Goal: Check status: Check status

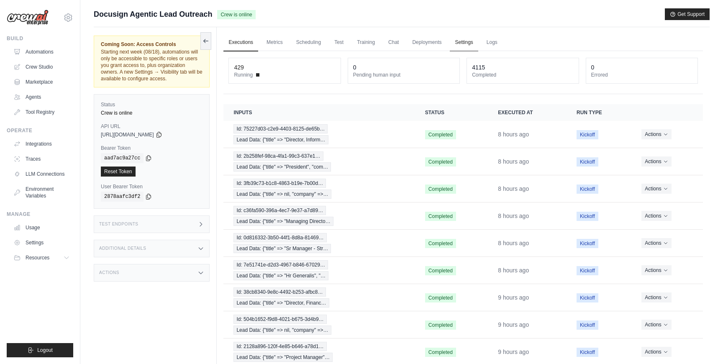
click at [462, 42] on link "Settings" at bounding box center [464, 43] width 28 height 18
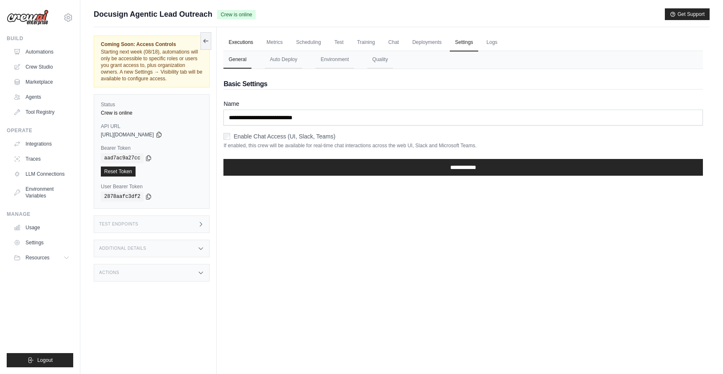
click at [250, 43] on link "Executions" at bounding box center [240, 43] width 35 height 18
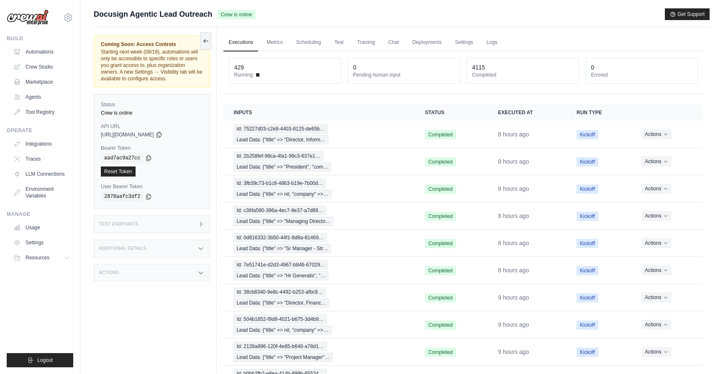
click at [162, 220] on div "Test Endpoints" at bounding box center [152, 224] width 116 height 18
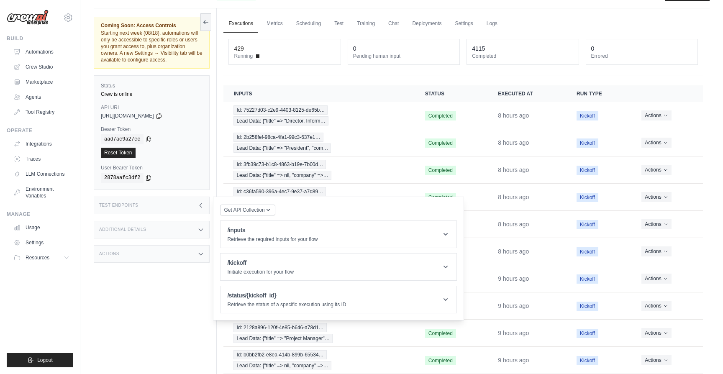
scroll to position [23, 0]
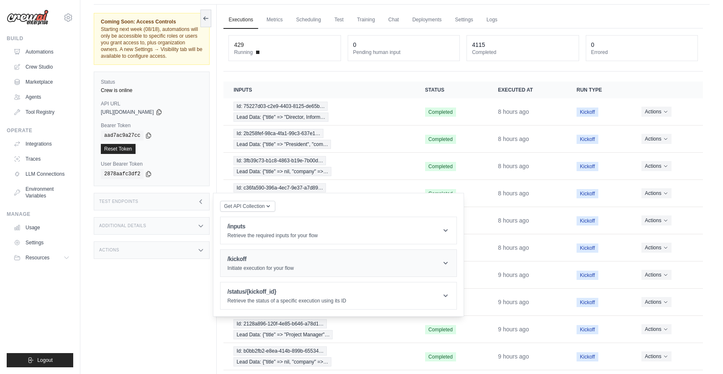
click at [278, 267] on p "Initiate execution for your flow" at bounding box center [260, 268] width 66 height 7
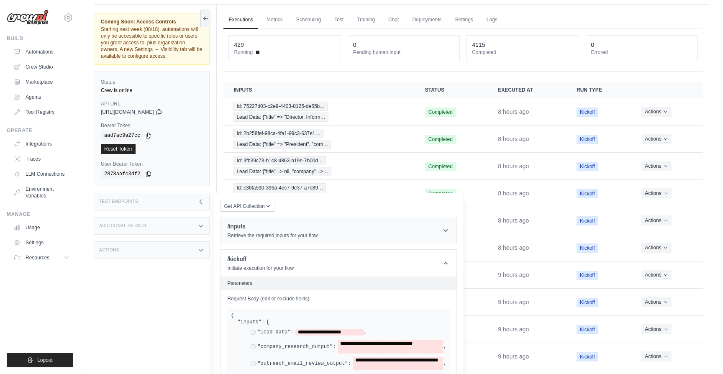
click at [275, 235] on p "Retrieve the required inputs for your flow" at bounding box center [272, 235] width 90 height 7
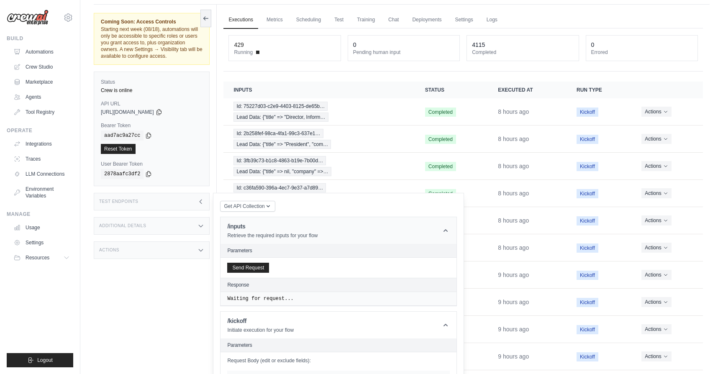
click at [270, 224] on h1 "/inputs" at bounding box center [272, 226] width 90 height 8
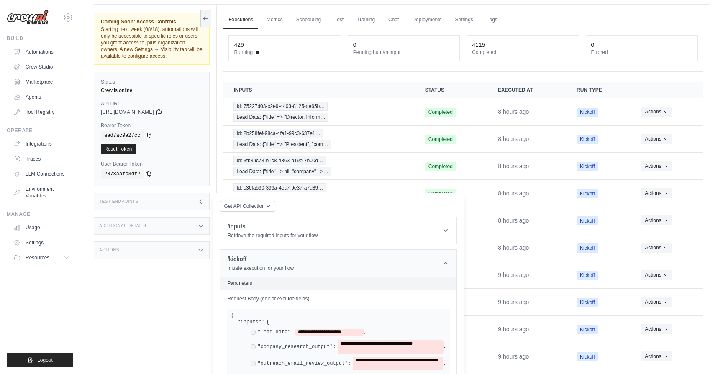
click at [281, 268] on p "Initiate execution for your flow" at bounding box center [260, 268] width 66 height 7
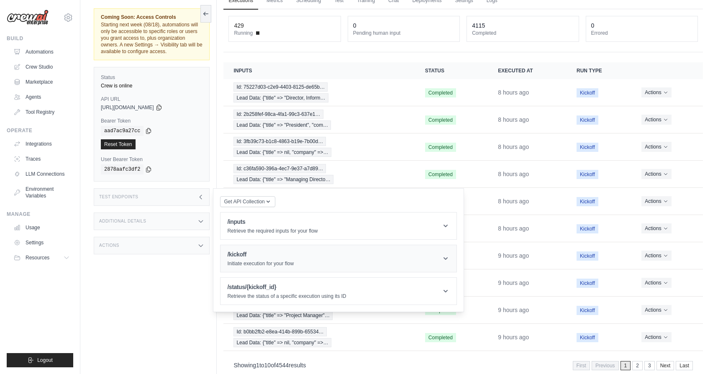
scroll to position [47, 0]
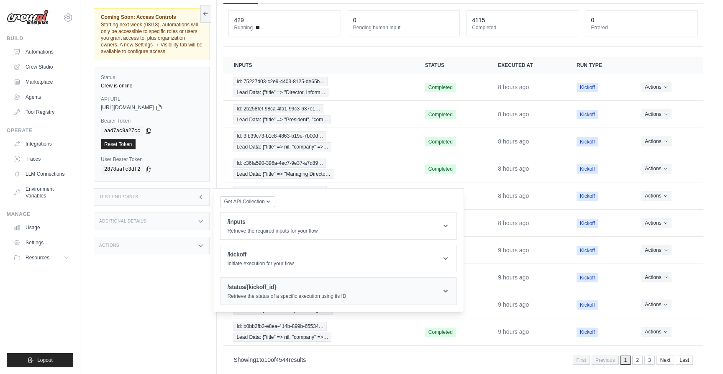
click at [301, 289] on h1 "/status/{kickoff_id}" at bounding box center [286, 287] width 119 height 8
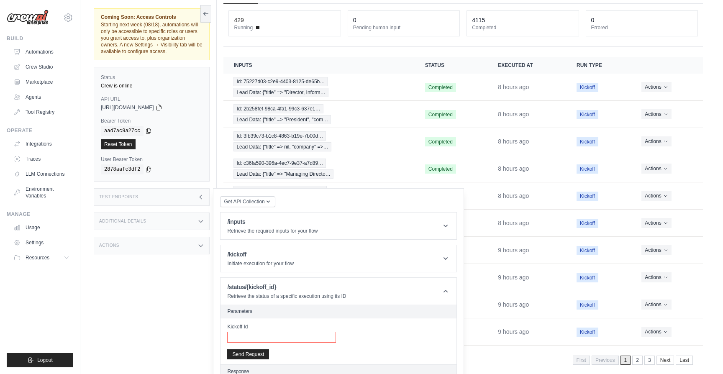
click at [299, 335] on input "Kickoff Id" at bounding box center [281, 337] width 109 height 11
paste input "**********"
type input "**********"
click at [261, 354] on button "Send Request" at bounding box center [248, 354] width 42 height 10
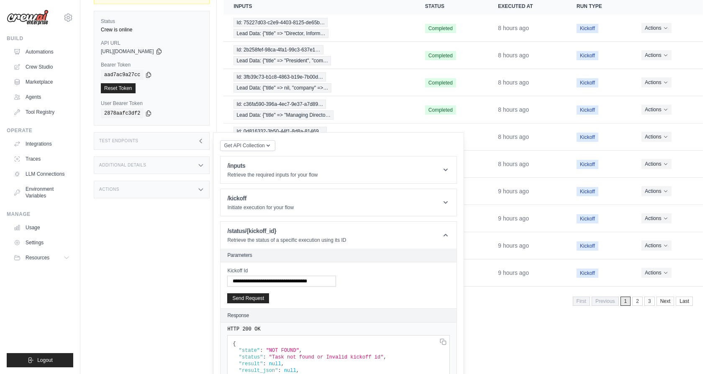
scroll to position [105, 0]
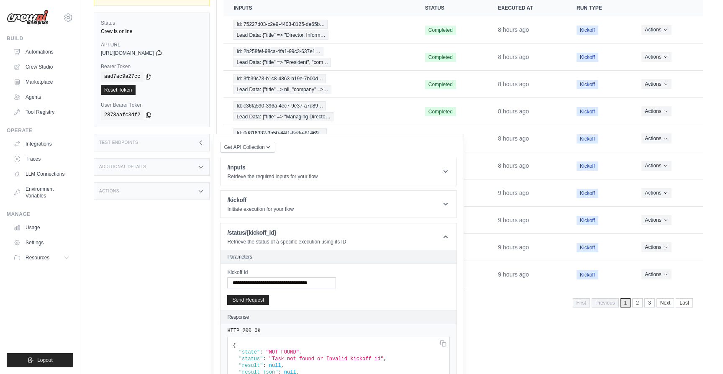
click at [195, 310] on div "Coming Soon: Access Controls Starting next week (08/18), automations will only …" at bounding box center [155, 133] width 123 height 374
click at [533, 328] on html "pramod.lumburu@docusign.com Docusign ✓ DS-DTS-GDA-Prod Settings Build Automatio…" at bounding box center [361, 111] width 723 height 432
click at [515, 324] on main "Submit a support request Describe your issue or question * Please be specific a…" at bounding box center [401, 111] width 642 height 432
click at [175, 254] on div "Coming Soon: Access Controls Starting next week (08/18), automations will only …" at bounding box center [155, 133] width 123 height 374
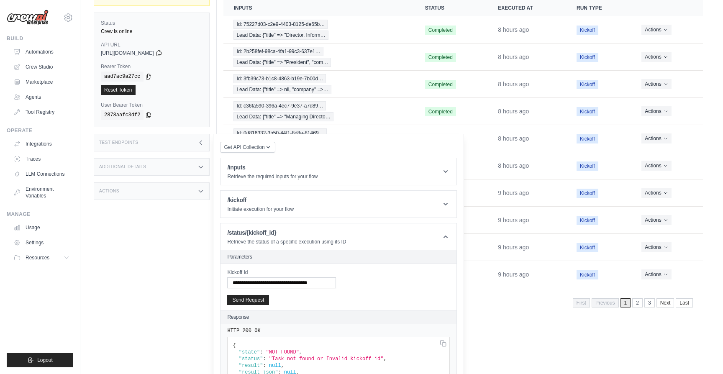
click at [181, 142] on div "Test Endpoints" at bounding box center [152, 143] width 116 height 18
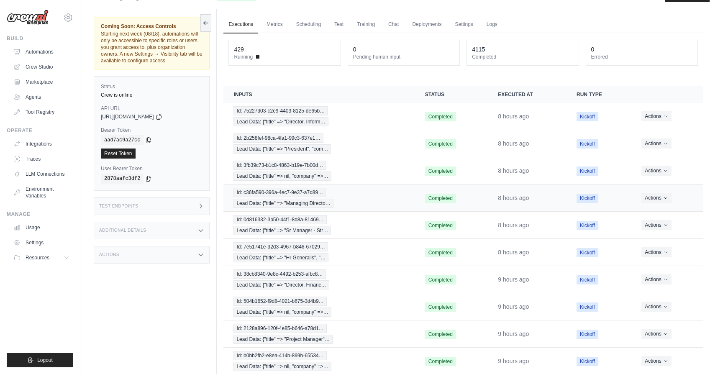
scroll to position [0, 0]
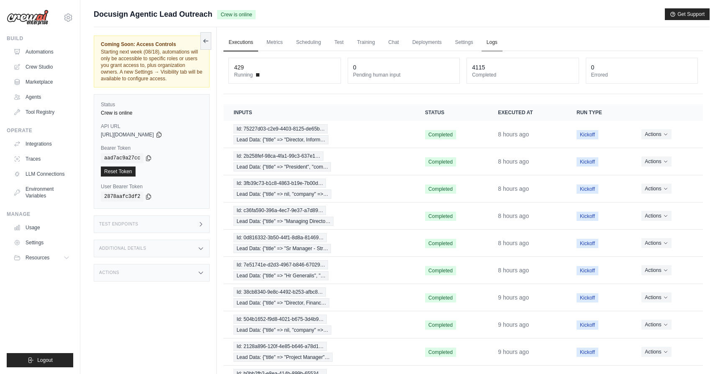
click at [490, 38] on link "Logs" at bounding box center [491, 43] width 21 height 18
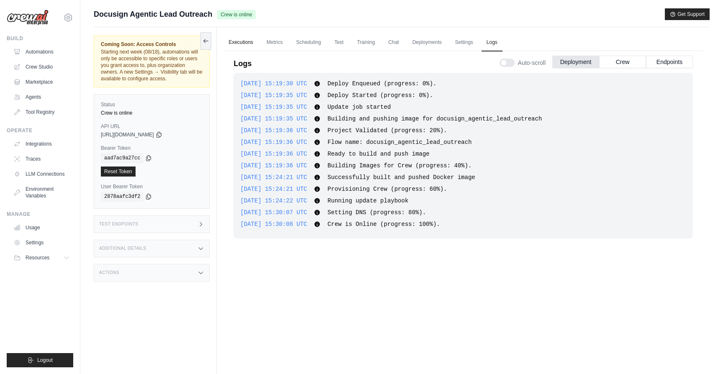
click at [241, 39] on link "Executions" at bounding box center [240, 43] width 35 height 18
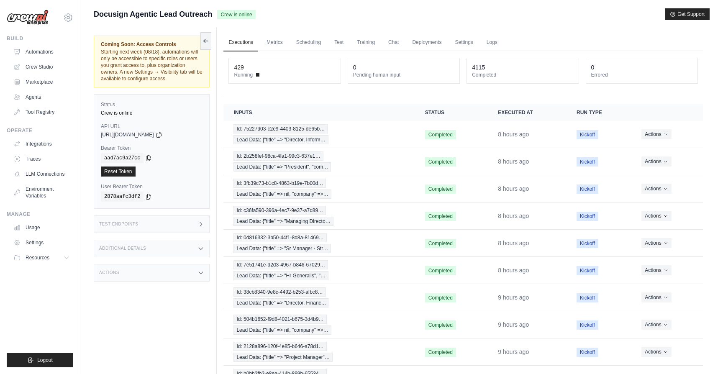
click at [174, 220] on div "Test Endpoints" at bounding box center [152, 224] width 116 height 18
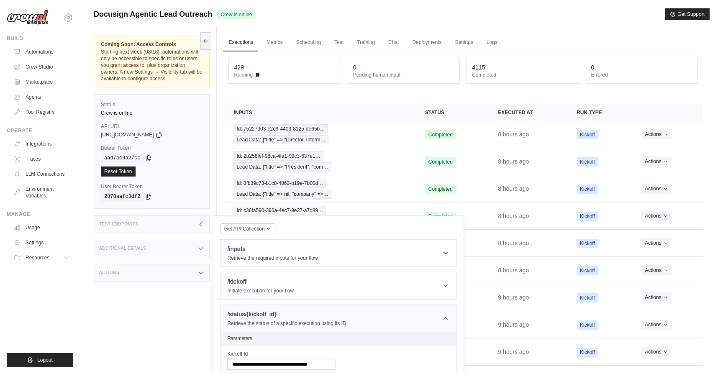
click at [270, 310] on h1 "/status/{kickoff_id}" at bounding box center [286, 314] width 119 height 8
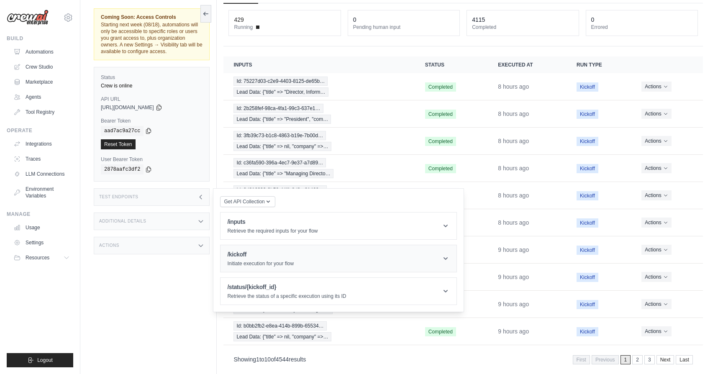
scroll to position [59, 0]
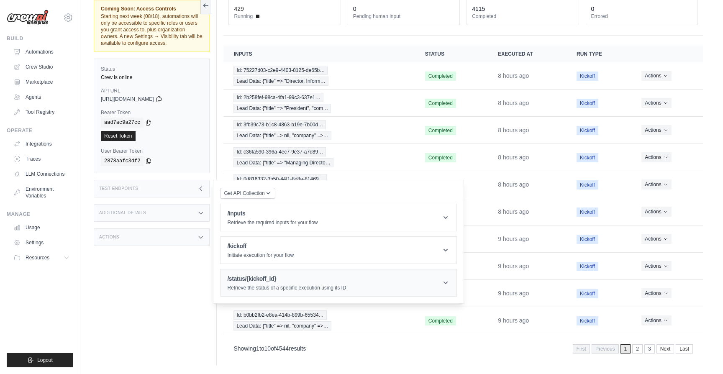
click at [344, 282] on h1 "/status/{kickoff_id}" at bounding box center [286, 278] width 119 height 8
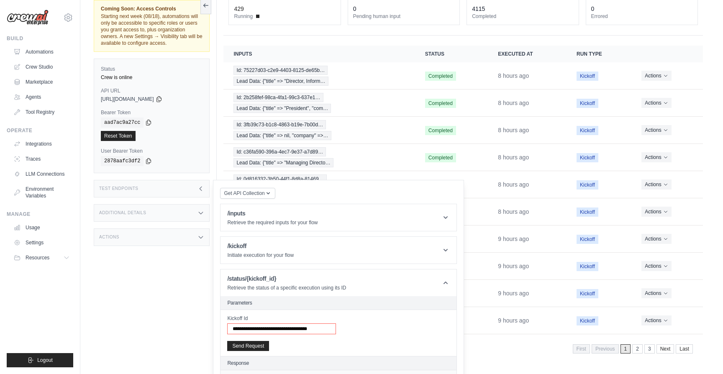
click at [312, 328] on input "**********" at bounding box center [281, 328] width 109 height 11
click at [260, 347] on button "Send Request" at bounding box center [248, 345] width 42 height 10
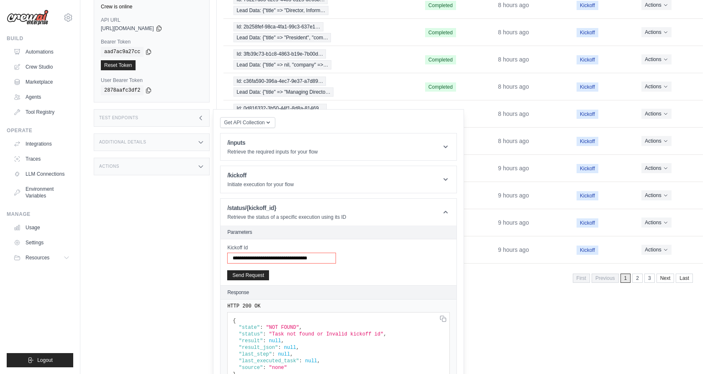
click at [316, 258] on input "**********" at bounding box center [281, 258] width 109 height 11
paste input "**********"
type input "**********"
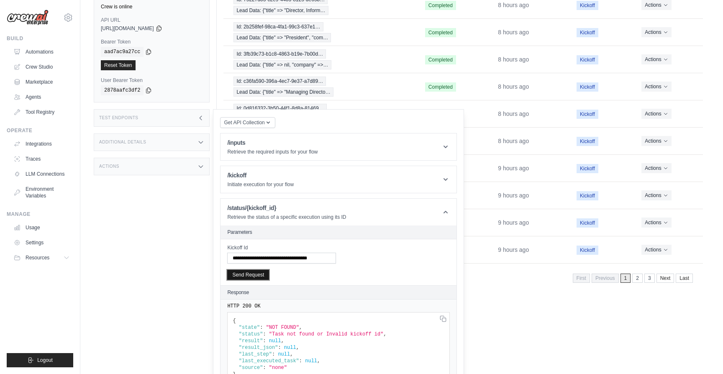
click at [258, 274] on button "Send Request" at bounding box center [248, 275] width 42 height 10
click at [117, 276] on div "Coming Soon: Access Controls Starting next week (08/18), automations will only …" at bounding box center [155, 108] width 123 height 374
click at [140, 267] on div "Coming Soon: Access Controls Starting next week (08/18), automations will only …" at bounding box center [155, 108] width 123 height 374
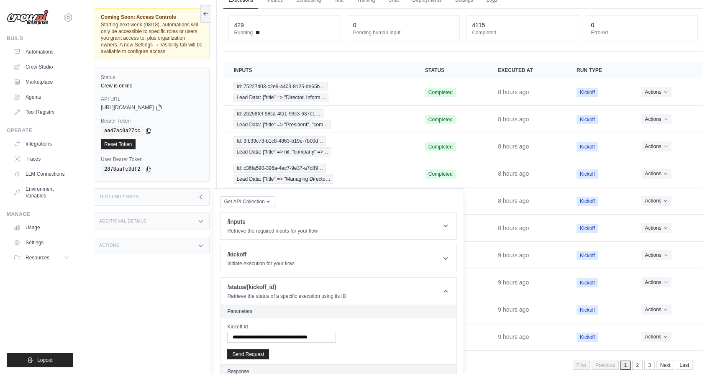
scroll to position [0, 0]
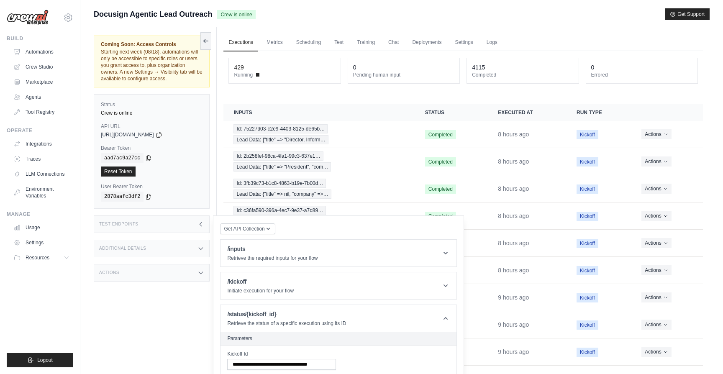
click at [211, 99] on div "Coming Soon: Access Controls Starting next week (08/18), automations will only …" at bounding box center [155, 214] width 123 height 374
click at [192, 298] on div "Coming Soon: Access Controls Starting next week (08/18), automations will only …" at bounding box center [155, 214] width 123 height 374
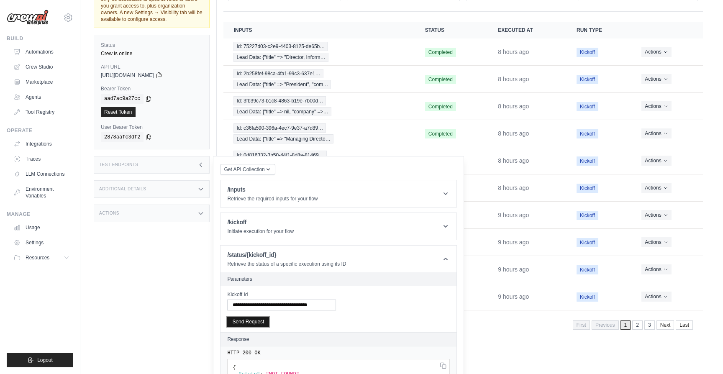
click at [263, 319] on button "Send Request" at bounding box center [248, 322] width 42 height 10
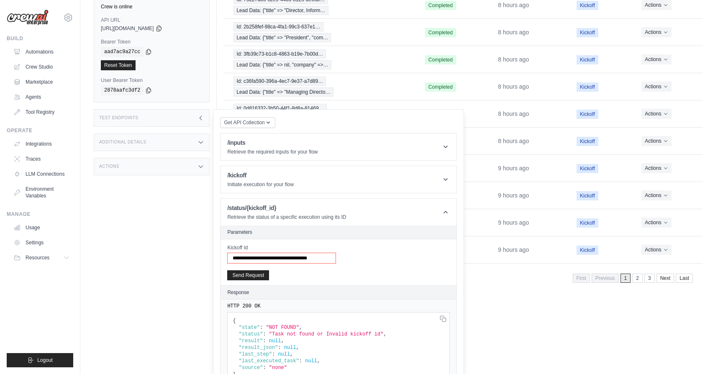
click at [296, 261] on input "**********" at bounding box center [281, 258] width 109 height 11
click at [0, 0] on icon at bounding box center [0, 0] width 0 height 0
click at [512, 294] on main "Submit a support request Describe your issue or question * Please be specific a…" at bounding box center [401, 87] width 642 height 432
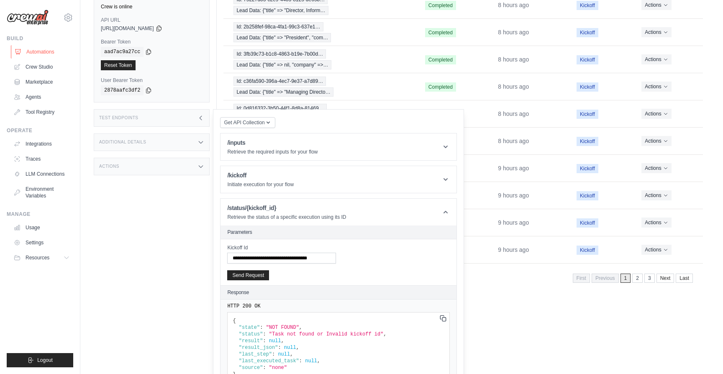
click at [47, 56] on link "Automations" at bounding box center [42, 51] width 63 height 13
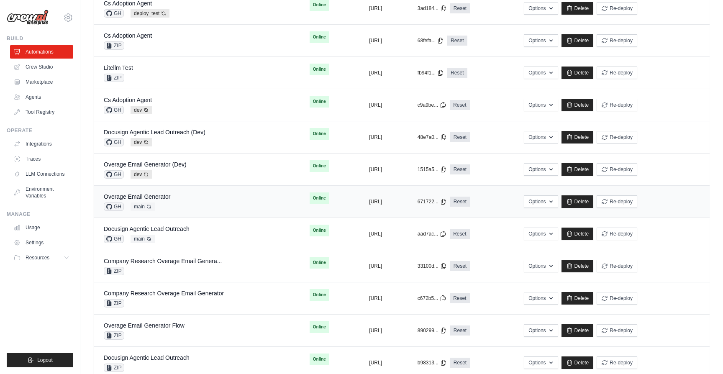
scroll to position [270, 0]
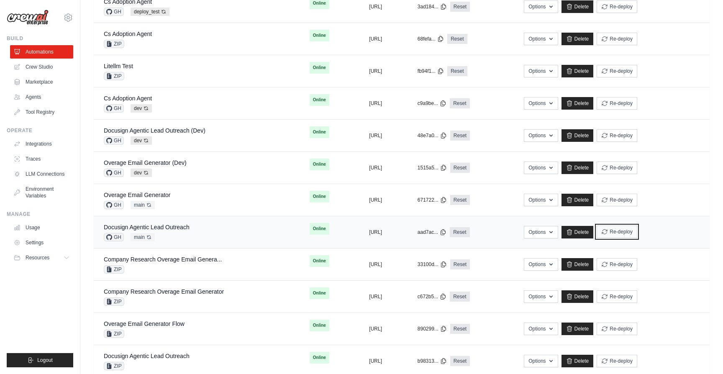
click at [637, 235] on button "Re-deploy" at bounding box center [616, 231] width 41 height 13
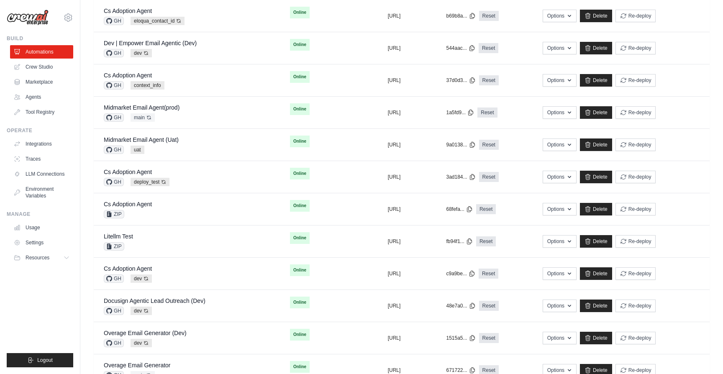
scroll to position [128, 0]
click at [189, 110] on div "Midmarket Email Agent(prod) GH main Auto-deploy enabled" at bounding box center [187, 113] width 166 height 18
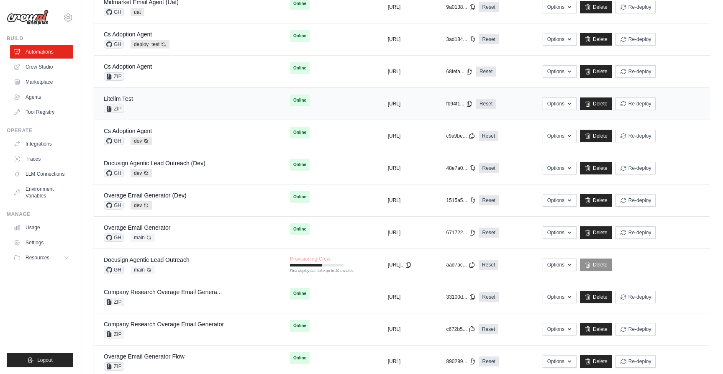
scroll to position [332, 0]
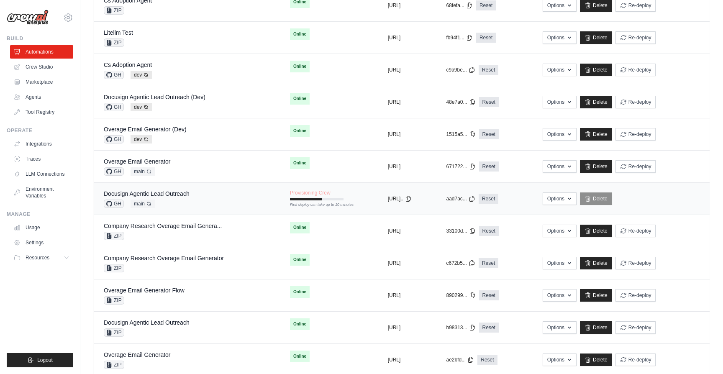
click at [236, 207] on div "Docusign Agentic Lead Outreach GH main Auto-deploy enabled" at bounding box center [187, 198] width 166 height 18
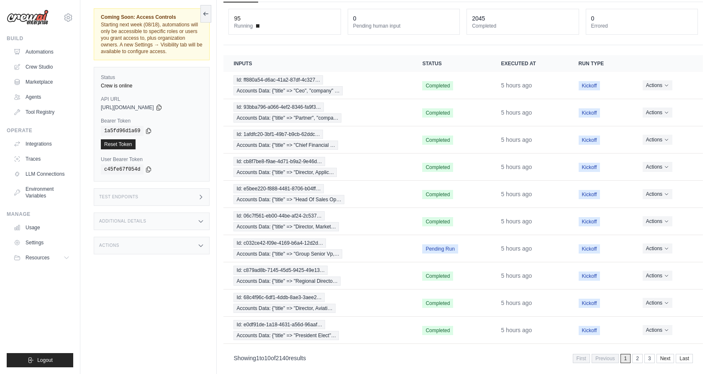
scroll to position [59, 0]
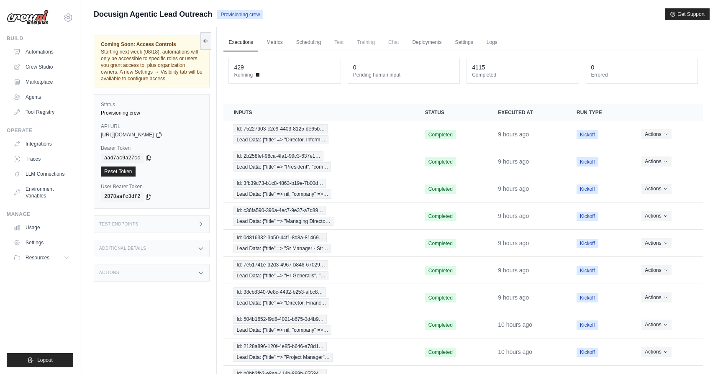
click at [551, 8] on main "Submit a support request Describe your issue or question * Please be specific a…" at bounding box center [401, 216] width 642 height 432
click at [203, 244] on div "Additional Details" at bounding box center [152, 249] width 116 height 18
click at [201, 268] on div "Actions" at bounding box center [152, 273] width 116 height 18
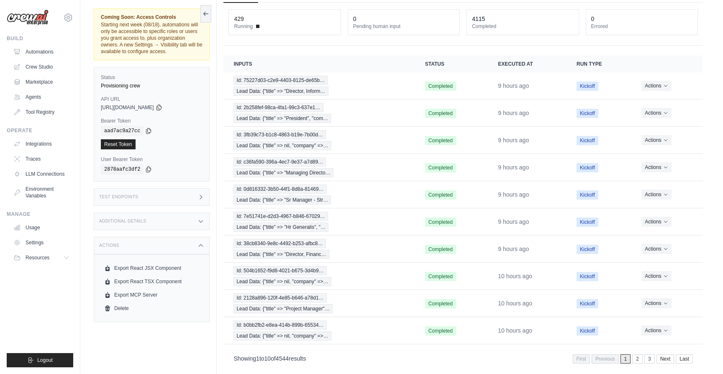
scroll to position [50, 0]
click at [200, 247] on icon at bounding box center [200, 245] width 7 height 7
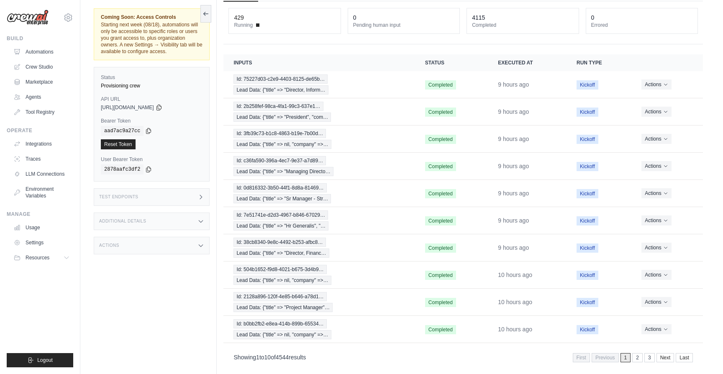
scroll to position [0, 0]
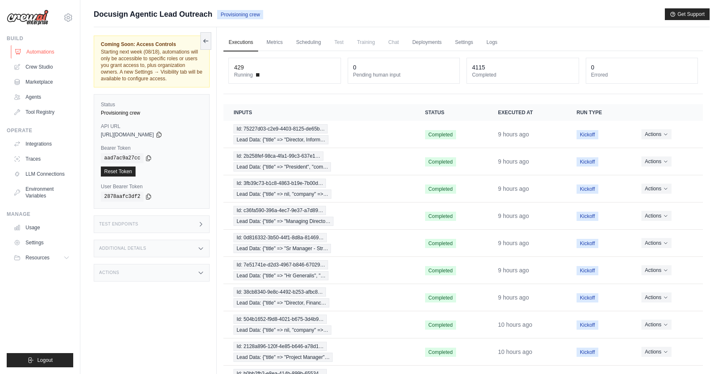
click at [24, 50] on link "Automations" at bounding box center [42, 51] width 63 height 13
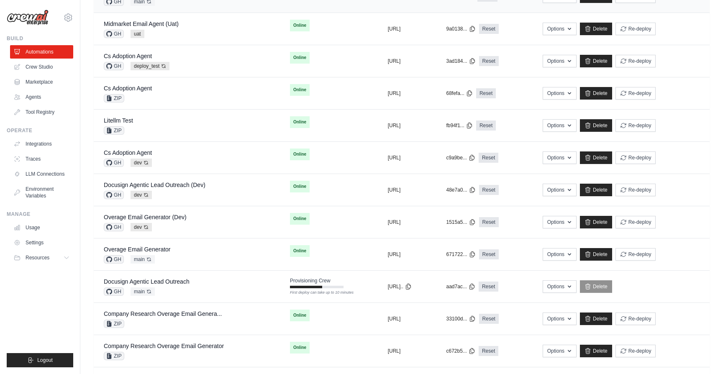
scroll to position [251, 0]
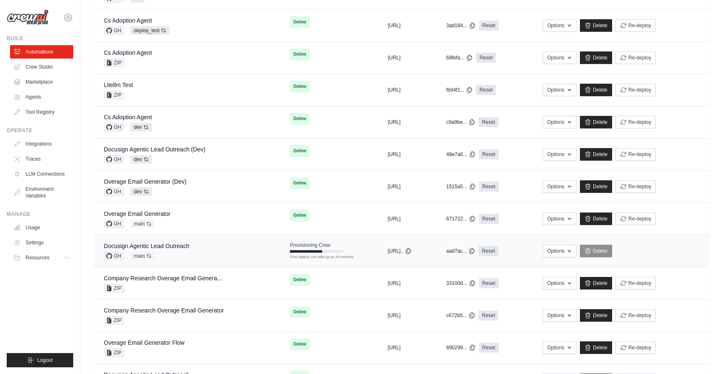
click at [239, 255] on div "Docusign Agentic Lead Outreach GH main Auto-deploy enabled" at bounding box center [187, 251] width 166 height 18
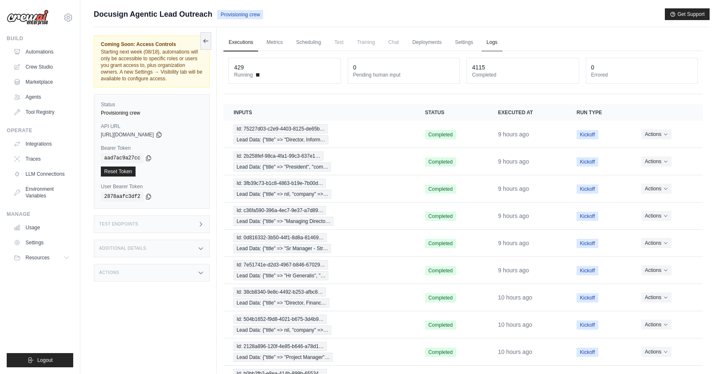
click at [485, 47] on link "Logs" at bounding box center [491, 43] width 21 height 18
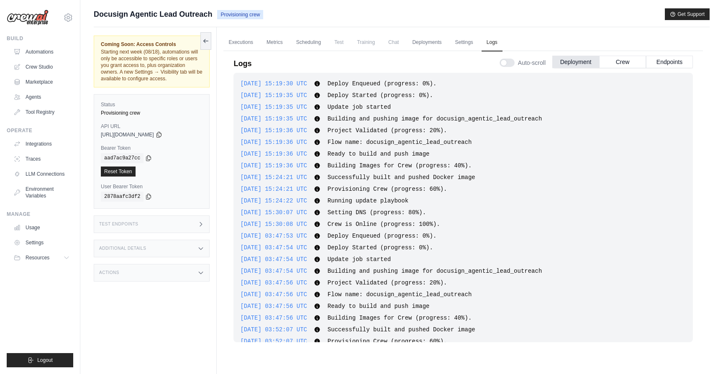
scroll to position [33, 0]
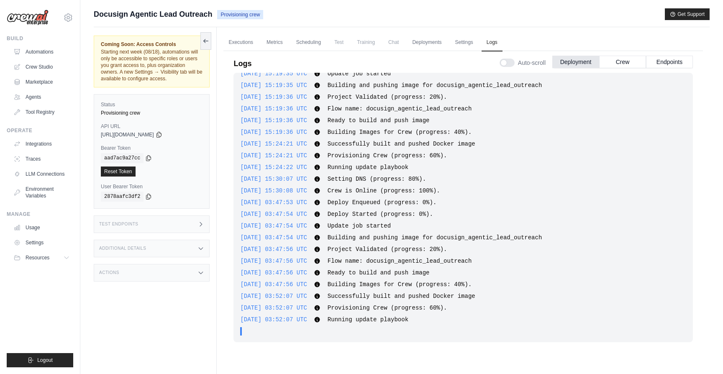
click at [370, 202] on span "Deploy Enqueued (progress: 0%)." at bounding box center [381, 202] width 109 height 7
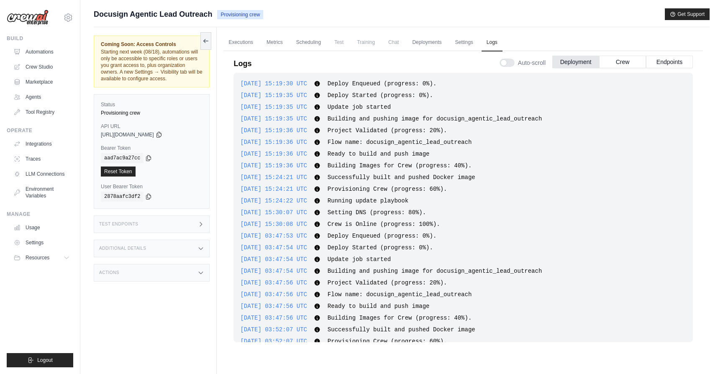
click at [370, 232] on span "Deploy Enqueued (progress: 0%)." at bounding box center [381, 235] width 109 height 7
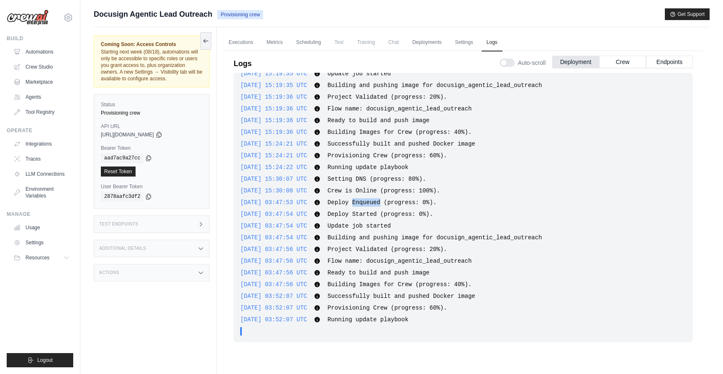
click at [370, 202] on span "Deploy Enqueued (progress: 0%)." at bounding box center [381, 202] width 109 height 7
click at [377, 216] on span "Deploy Started (progress: 0%)." at bounding box center [379, 214] width 105 height 7
click at [378, 222] on span "Update job started" at bounding box center [358, 225] width 63 height 7
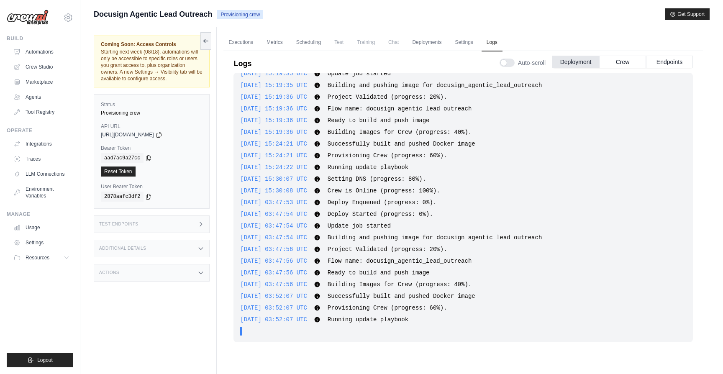
click at [378, 222] on span "Update job started" at bounding box center [358, 225] width 63 height 7
click at [620, 67] on button "Crew" at bounding box center [622, 61] width 47 height 13
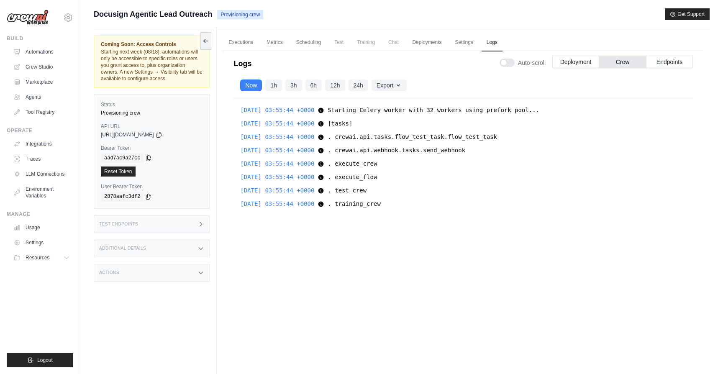
click at [408, 217] on div "2025-08-15 03:55:44 +0000 Starting Celery worker with 32 workers using prefork …" at bounding box center [462, 225] width 459 height 255
click at [406, 212] on div "2025-08-15 03:55:44 +0000 Starting Celery worker with 32 workers using prefork …" at bounding box center [462, 225] width 459 height 255
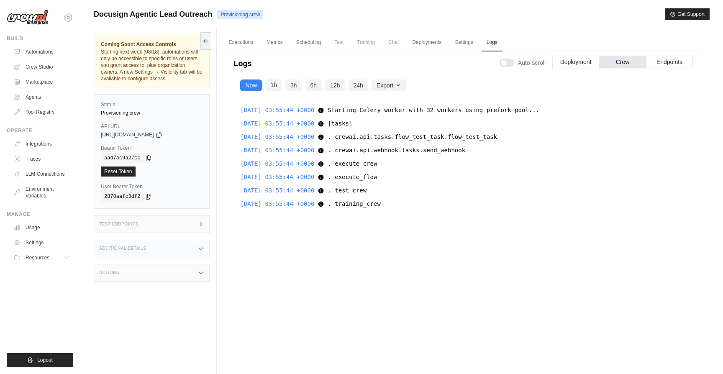
click at [271, 83] on button "1h" at bounding box center [273, 85] width 17 height 12
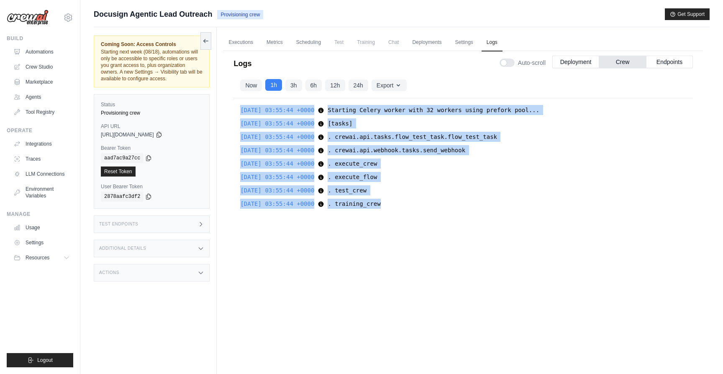
click at [277, 85] on button "1h" at bounding box center [273, 85] width 17 height 12
click at [327, 266] on div "2025-08-15 03:55:44 +0000 Starting Celery worker with 32 workers using prefork …" at bounding box center [462, 225] width 459 height 255
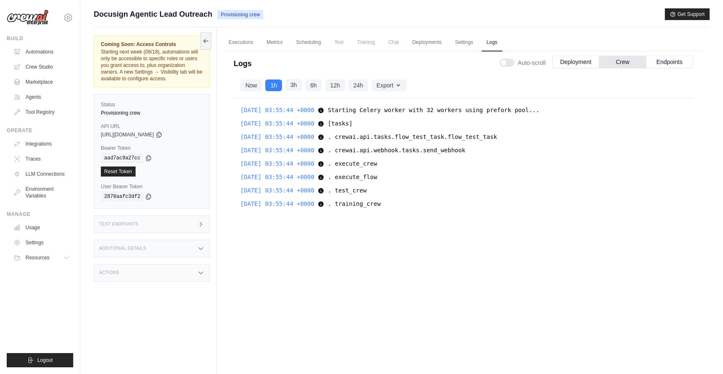
click at [290, 89] on button "3h" at bounding box center [293, 85] width 17 height 12
click at [340, 87] on button "12h" at bounding box center [335, 85] width 20 height 12
click at [358, 87] on button "24h" at bounding box center [358, 85] width 20 height 12
click at [383, 87] on button "Export" at bounding box center [388, 85] width 35 height 12
click at [350, 251] on div "2025-08-15 03:55:44 +0000 Starting Celery worker with 32 workers using prefork …" at bounding box center [462, 225] width 459 height 255
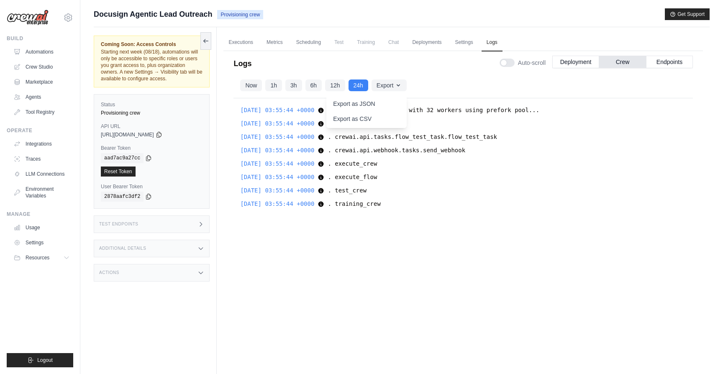
click at [355, 249] on div "2025-08-15 03:55:44 +0000 Starting Celery worker with 32 workers using prefork …" at bounding box center [462, 225] width 459 height 255
click at [679, 65] on button "Endpoints" at bounding box center [669, 61] width 47 height 13
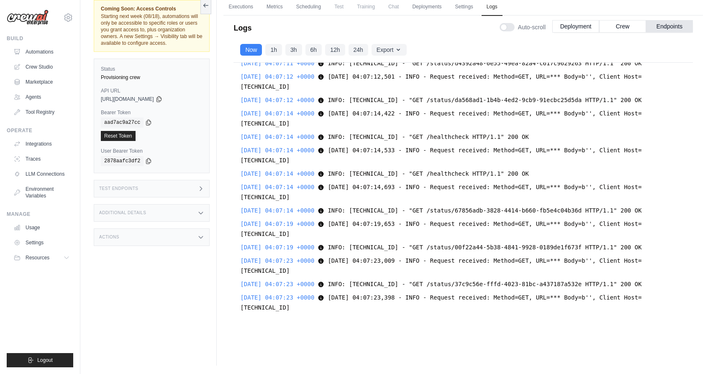
scroll to position [2164, 0]
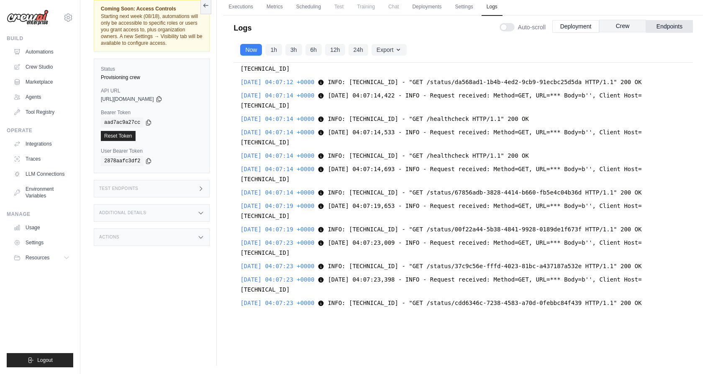
click at [623, 31] on button "Crew" at bounding box center [622, 26] width 47 height 13
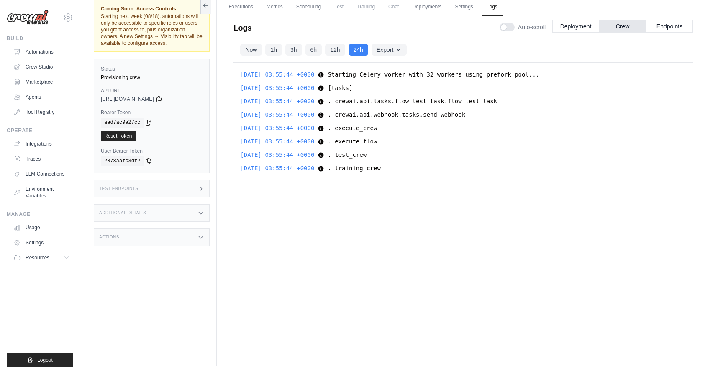
click at [437, 238] on div "2025-08-15 03:55:44 +0000 Starting Celery worker with 32 workers using prefork …" at bounding box center [462, 190] width 459 height 255
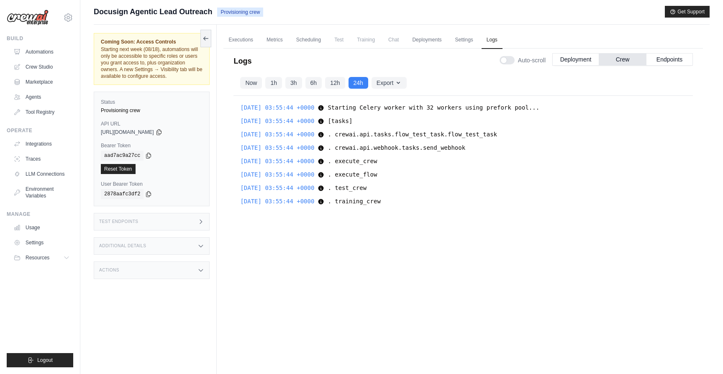
scroll to position [0, 0]
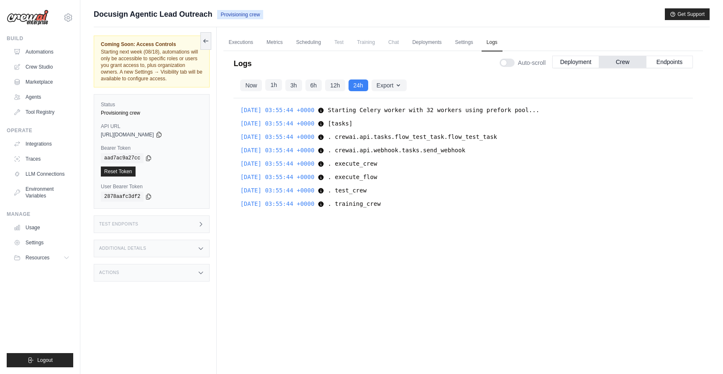
click at [274, 88] on button "1h" at bounding box center [273, 85] width 17 height 12
click at [297, 83] on button "3h" at bounding box center [293, 85] width 17 height 12
click at [358, 87] on button "24h" at bounding box center [358, 85] width 20 height 12
click at [399, 84] on icon "button" at bounding box center [397, 85] width 3 height 2
click at [388, 113] on button "Export as CSV" at bounding box center [366, 118] width 80 height 15
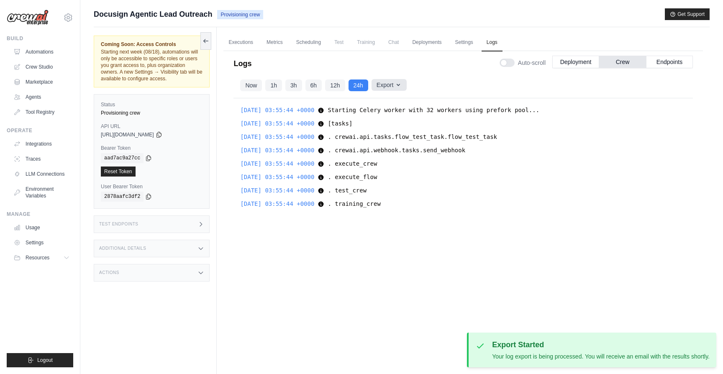
click at [400, 86] on icon "button" at bounding box center [398, 85] width 7 height 7
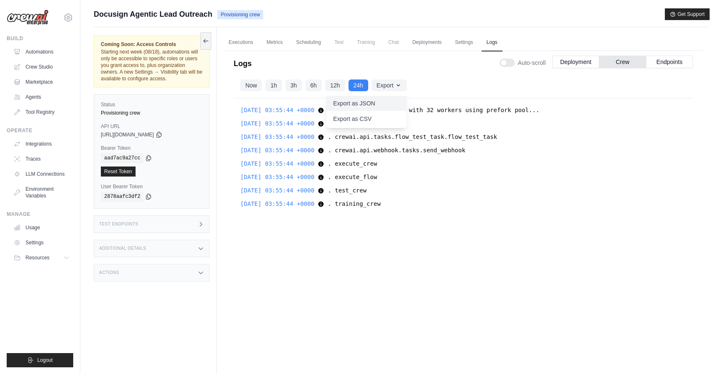
click at [383, 110] on button "Export as JSON" at bounding box center [366, 103] width 80 height 15
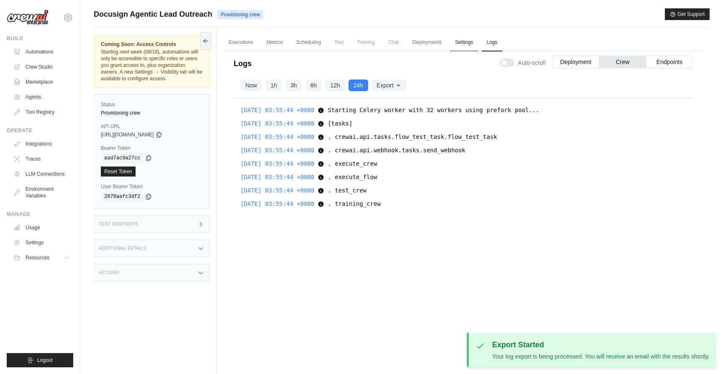
click at [462, 41] on link "Settings" at bounding box center [464, 43] width 28 height 18
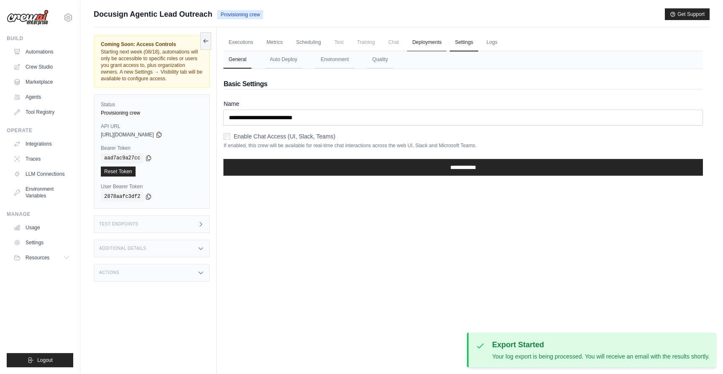
click at [427, 36] on link "Deployments" at bounding box center [426, 43] width 39 height 18
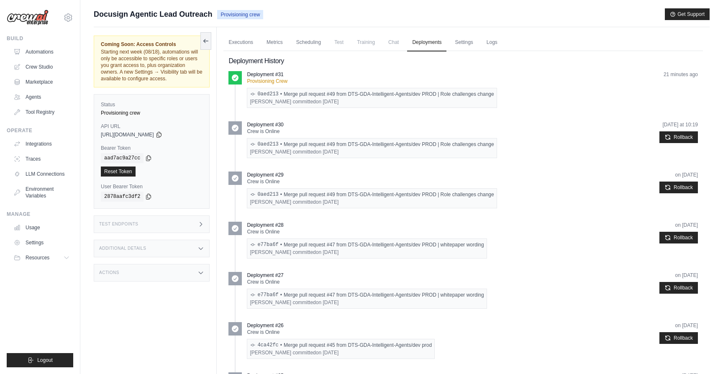
click at [482, 146] on div "0aed213 • Merge pull request #49 from DTS-GDA-Intelligent-Agents/dev PROD | Rol…" at bounding box center [372, 144] width 244 height 7
click at [439, 94] on div "0aed213 • Merge pull request #49 from DTS-GDA-Intelligent-Agents/dev PROD | Rol…" at bounding box center [372, 94] width 244 height 7
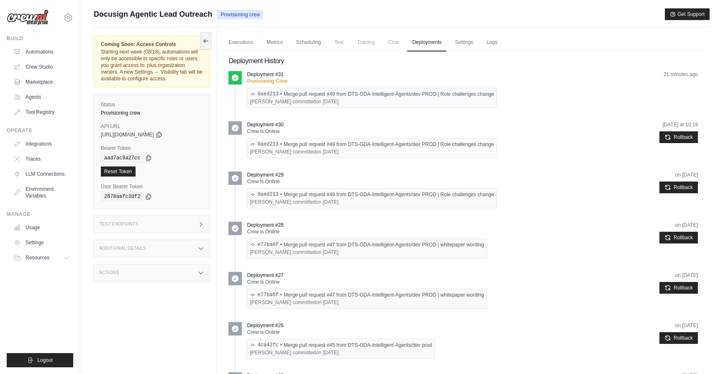
click at [439, 94] on div "0aed213 • Merge pull request #49 from DTS-GDA-Intelligent-Agents/dev PROD | Rol…" at bounding box center [372, 94] width 244 height 7
click at [250, 41] on link "Executions" at bounding box center [240, 43] width 35 height 18
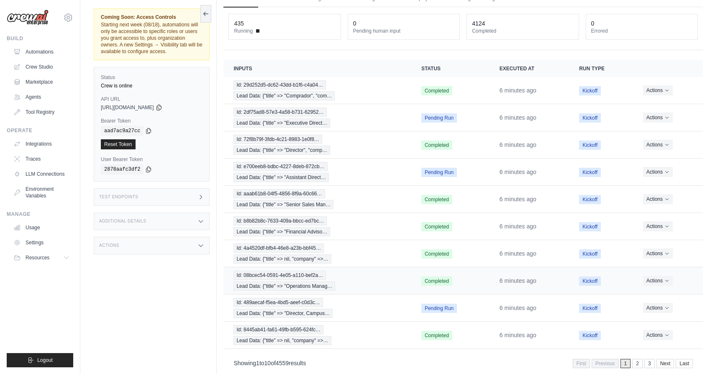
scroll to position [59, 0]
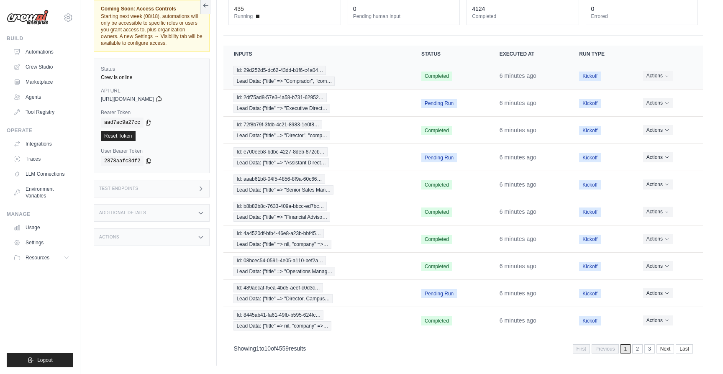
click at [352, 81] on div "Id: 29d252d5-dc62-43dd-b1f6-c4a04… Lead Data: {"title" => "Comprador", "com…" at bounding box center [316, 76] width 167 height 20
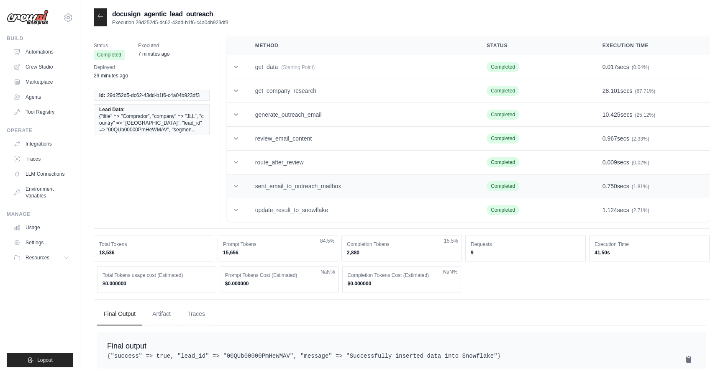
click at [360, 188] on td "sent_email_to_outreach_mailbox" at bounding box center [360, 186] width 231 height 24
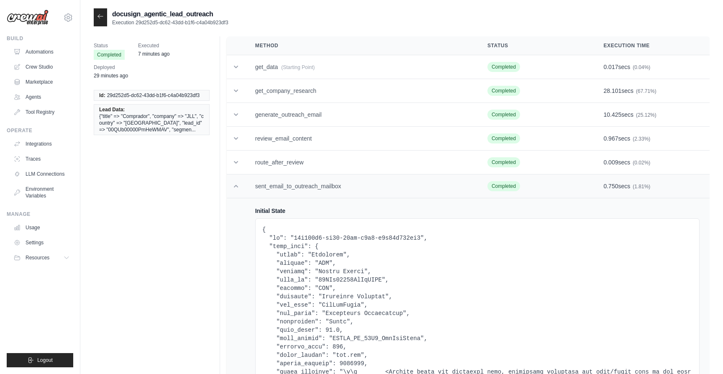
click at [360, 188] on td "sent_email_to_outreach_mailbox" at bounding box center [361, 186] width 232 height 24
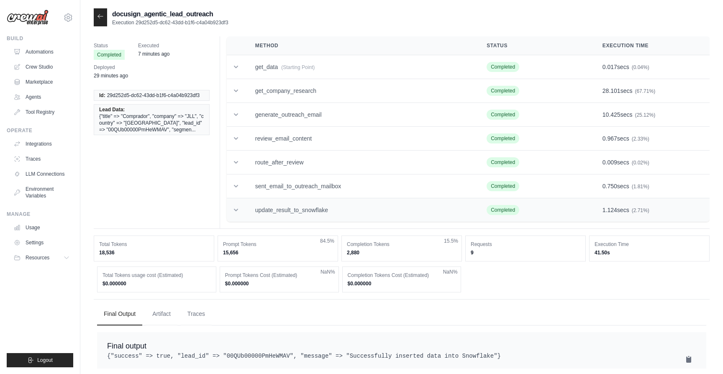
click at [364, 200] on td "update_result_to_snowflake" at bounding box center [360, 210] width 231 height 24
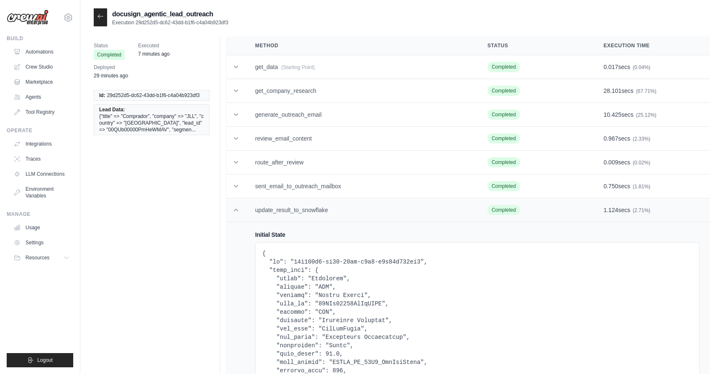
click at [364, 200] on td "update_result_to_snowflake" at bounding box center [361, 210] width 232 height 24
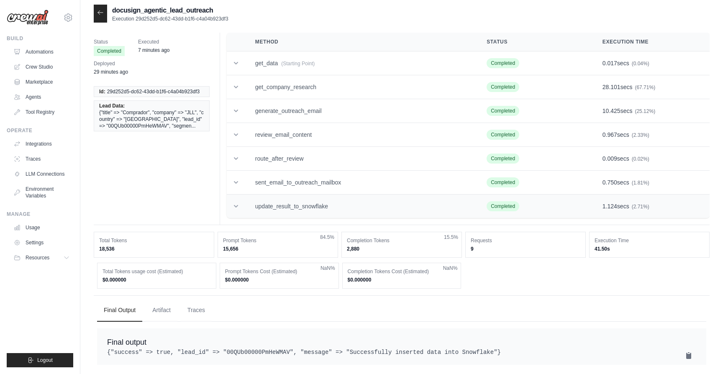
scroll to position [5, 0]
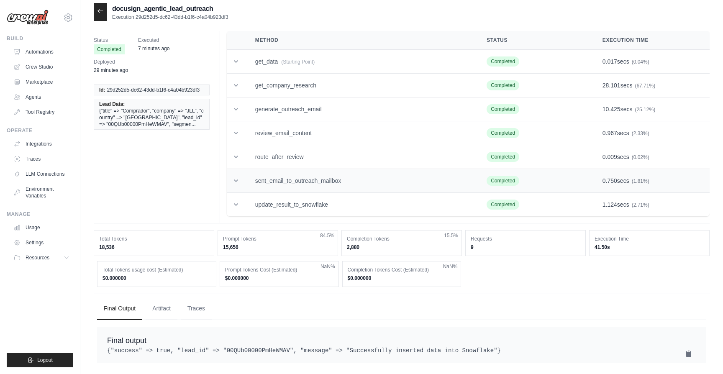
click at [361, 188] on td "sent_email_to_outreach_mailbox" at bounding box center [360, 181] width 231 height 24
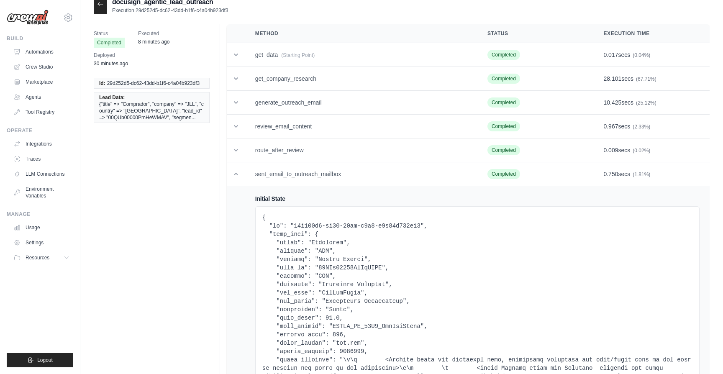
scroll to position [0, 0]
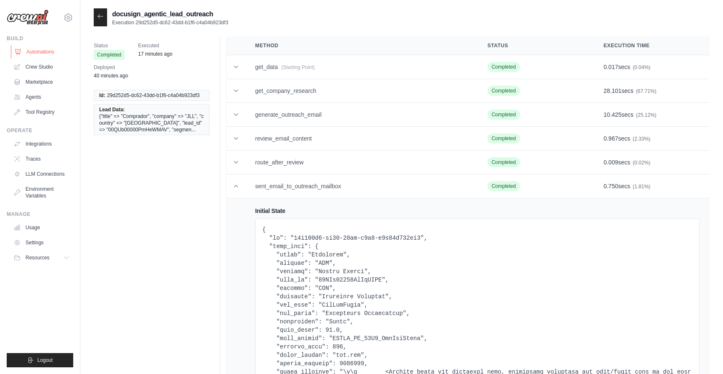
click at [58, 51] on link "Automations" at bounding box center [42, 51] width 63 height 13
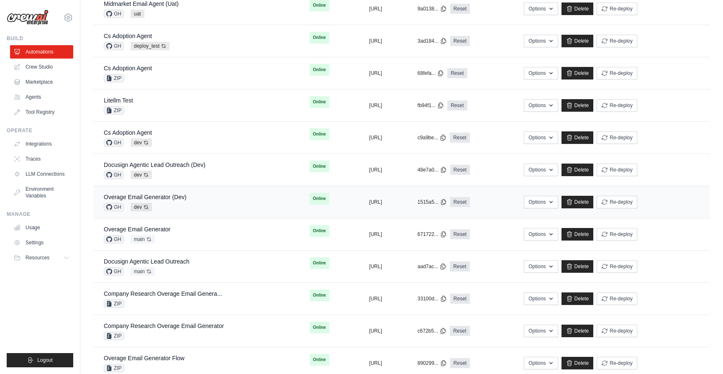
scroll to position [237, 0]
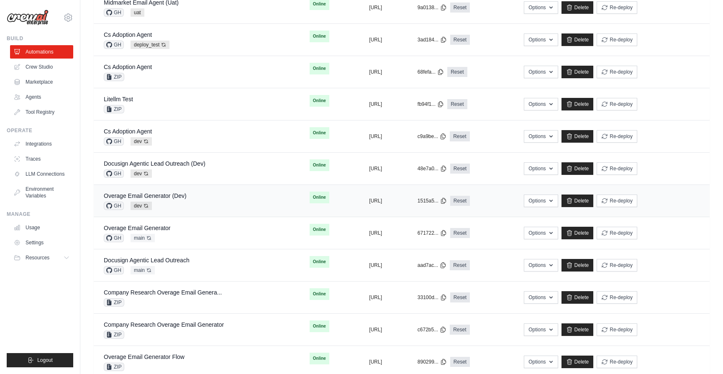
click at [207, 256] on div "Docusign Agentic Lead Outreach GH main Auto-deploy enabled" at bounding box center [197, 265] width 186 height 18
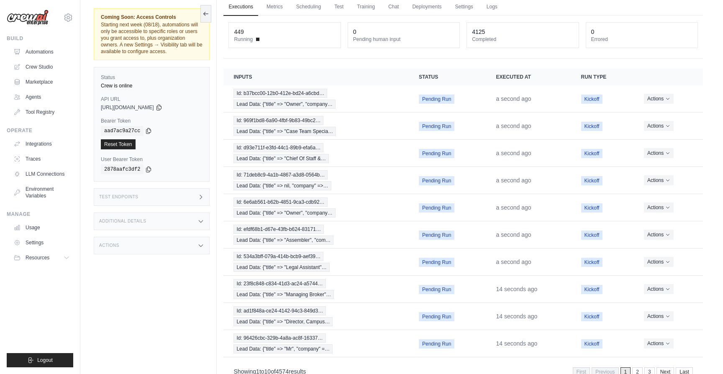
scroll to position [59, 0]
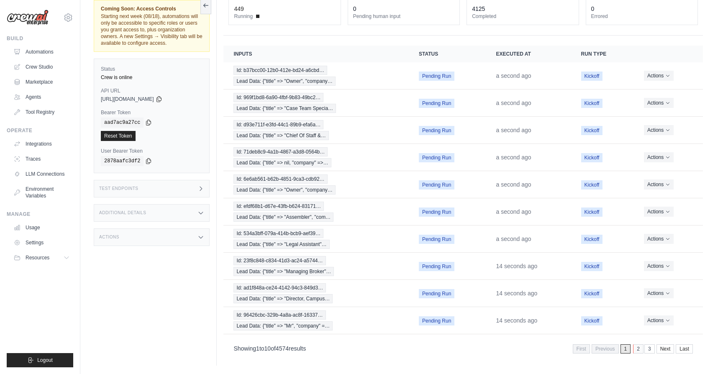
click at [637, 347] on link "2" at bounding box center [638, 348] width 10 height 9
click at [638, 349] on link "3" at bounding box center [638, 348] width 10 height 9
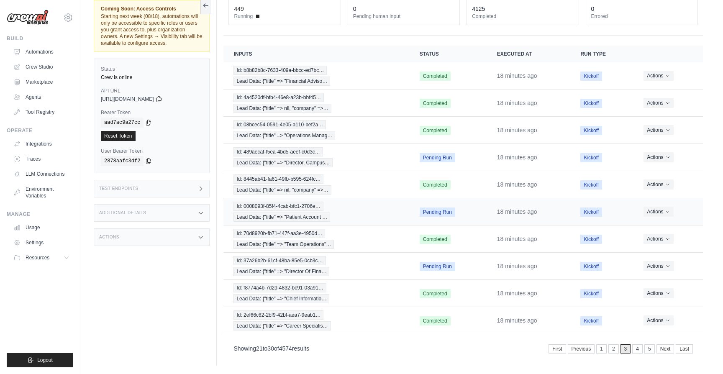
click at [468, 212] on td "Pending Run" at bounding box center [447, 211] width 77 height 27
click at [330, 212] on div "Id: 0008093f-85f4-4cab-bfc1-2706e… Lead Data: {"title" => "Patient Account …" at bounding box center [316, 212] width 166 height 20
click at [370, 152] on div "Id: 489aecaf-f5ea-4bd5-aeef-c0d3c… Lead Data: {"title" => "Director, Campus…" at bounding box center [316, 157] width 166 height 20
click at [613, 349] on link "2" at bounding box center [614, 348] width 10 height 9
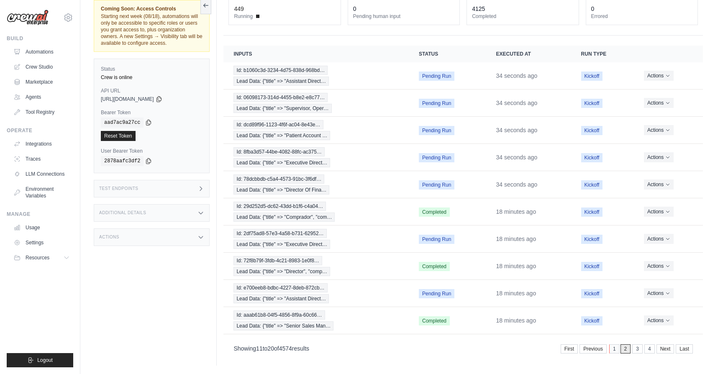
click at [612, 349] on link "1" at bounding box center [614, 348] width 10 height 9
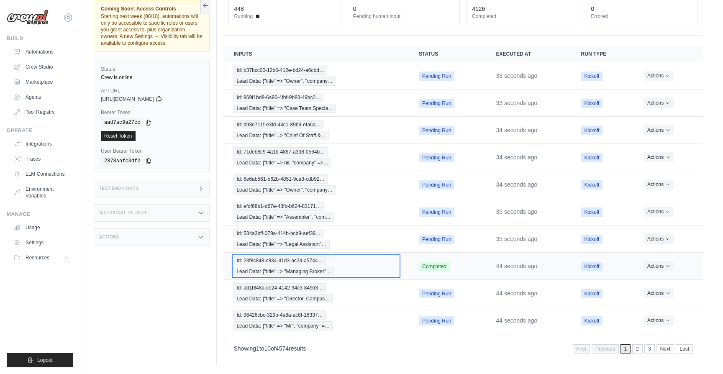
click at [378, 264] on div "Id: 23f8c848-c834-41d3-ac24-a5744… Lead Data: {"title" => "Managing Broker"…" at bounding box center [315, 266] width 165 height 20
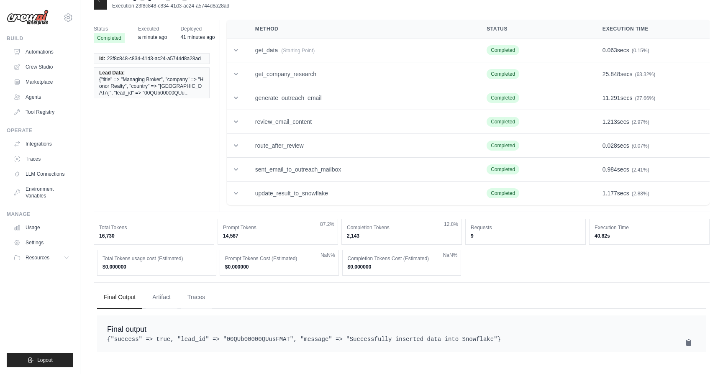
scroll to position [16, 0]
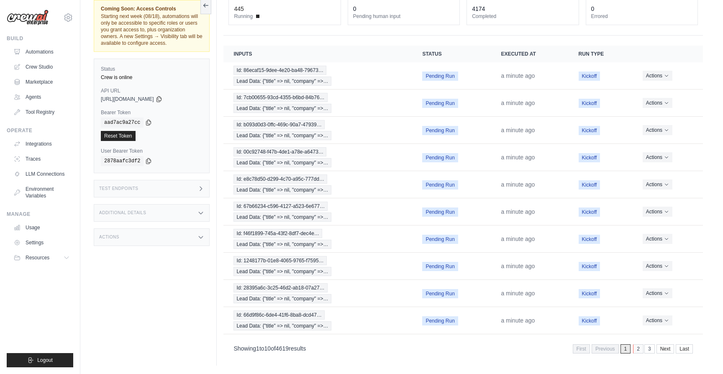
click at [637, 350] on link "2" at bounding box center [638, 348] width 10 height 9
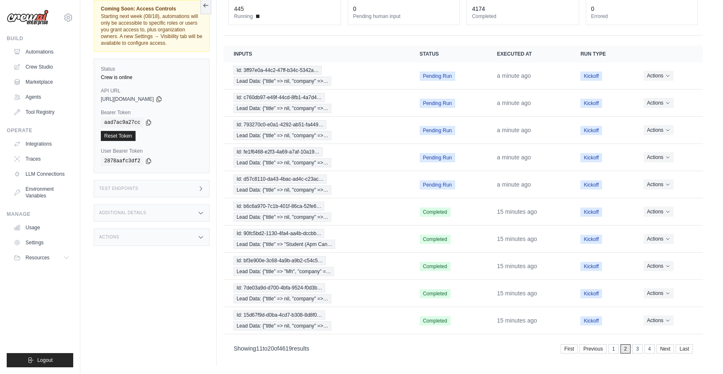
click at [637, 350] on link "3" at bounding box center [637, 348] width 10 height 9
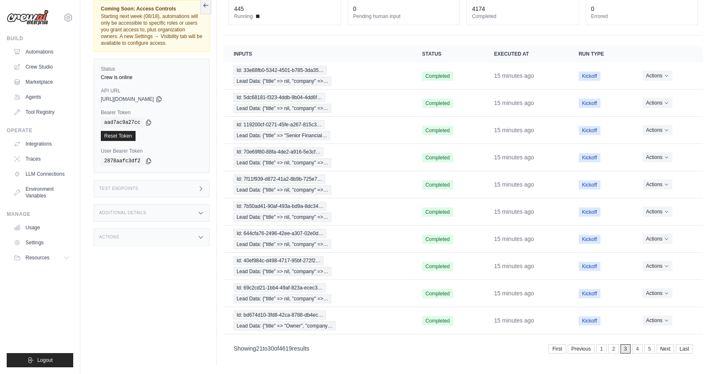
click at [637, 350] on link "4" at bounding box center [637, 348] width 10 height 9
click at [637, 350] on link "5" at bounding box center [637, 348] width 10 height 9
click at [602, 350] on link "3" at bounding box center [602, 348] width 10 height 9
click at [602, 350] on link "1" at bounding box center [601, 348] width 10 height 9
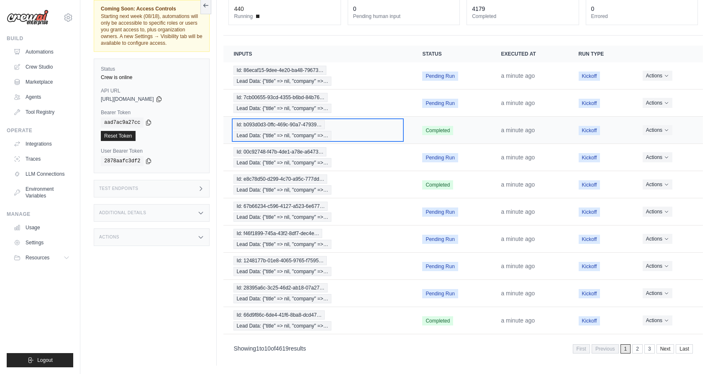
click at [337, 133] on div "Id: b093d0d3-0ffc-469c-90a7-47939… Lead Data: {"title" => nil, "company" =>…" at bounding box center [317, 130] width 169 height 20
